Goal: Check status: Check status

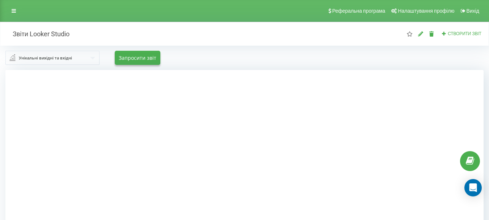
click at [16, 56] on input "text" at bounding box center [52, 57] width 93 height 13
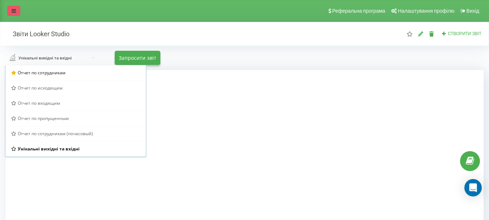
click at [13, 15] on link at bounding box center [13, 11] width 13 height 10
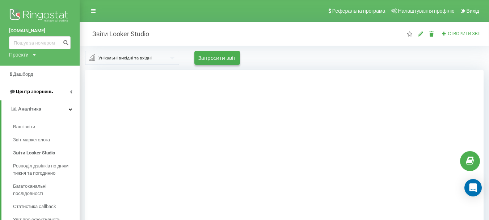
click at [39, 92] on span "Центр звернень" at bounding box center [34, 91] width 37 height 5
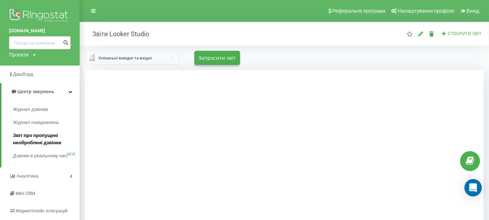
click at [41, 141] on span "Звіт про пропущені необроблені дзвінки" at bounding box center [44, 139] width 63 height 14
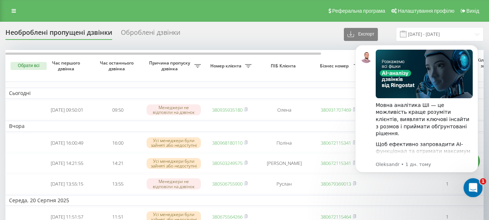
click at [473, 185] on icon "Відкрити програму для спілкування Intercom" at bounding box center [472, 187] width 12 height 12
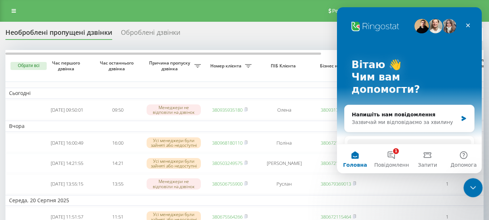
click at [478, 182] on div "Закрити програму для спілкування Intercom" at bounding box center [471, 186] width 17 height 17
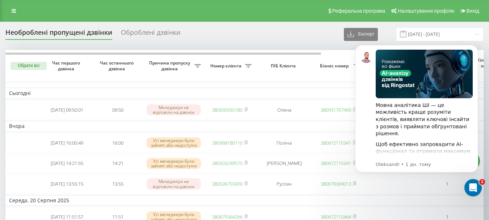
click at [297, 36] on div "Необроблені пропущені дзвінки Оброблені дзвінки Експорт .csv .xlsx 22.07.2025 -…" at bounding box center [244, 34] width 478 height 14
click at [475, 49] on icon "Dismiss notification" at bounding box center [476, 47] width 4 height 4
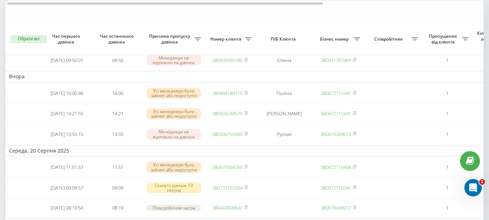
scroll to position [72, 0]
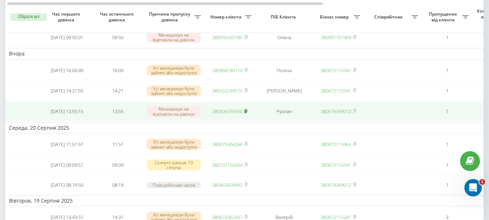
click at [246, 113] on rect at bounding box center [245, 111] width 2 height 3
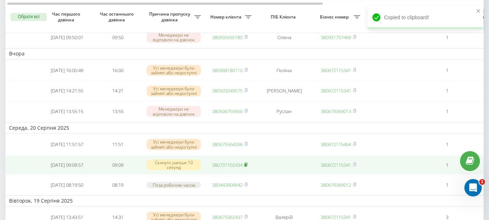
click at [246, 166] on rect at bounding box center [245, 164] width 2 height 3
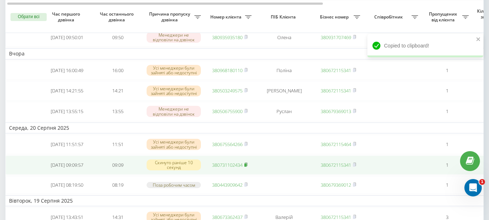
click at [246, 166] on rect at bounding box center [245, 164] width 2 height 3
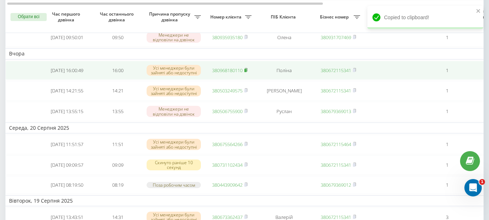
click at [247, 70] on icon at bounding box center [246, 69] width 3 height 3
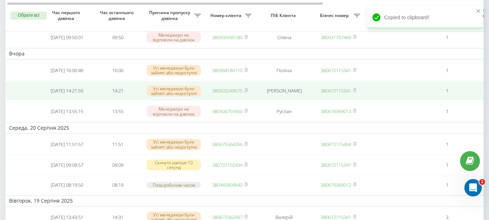
scroll to position [0, 0]
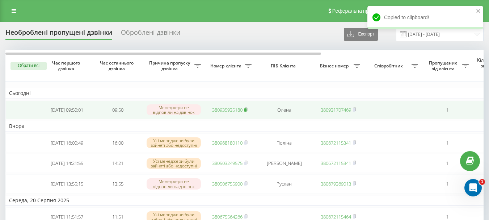
click at [246, 111] on rect at bounding box center [245, 109] width 2 height 3
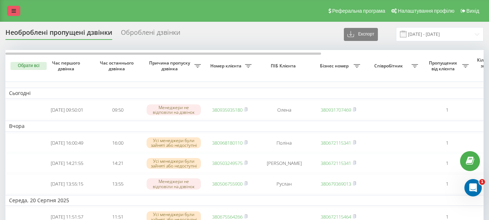
click at [14, 12] on icon at bounding box center [14, 10] width 4 height 5
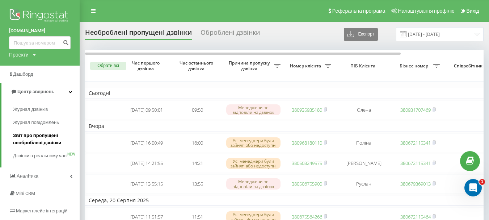
click at [28, 132] on span "Звіт про пропущені необроблені дзвінки" at bounding box center [44, 139] width 63 height 14
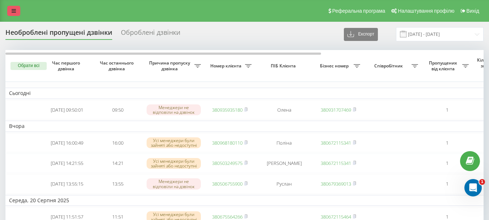
click at [14, 11] on icon at bounding box center [14, 10] width 4 height 5
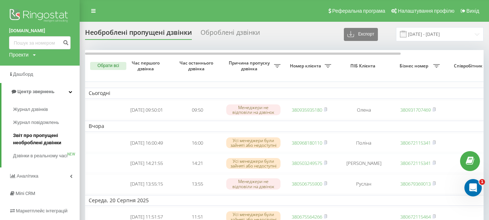
click at [42, 141] on span "Звіт про пропущені необроблені дзвінки" at bounding box center [44, 139] width 63 height 14
